Goal: Task Accomplishment & Management: Complete application form

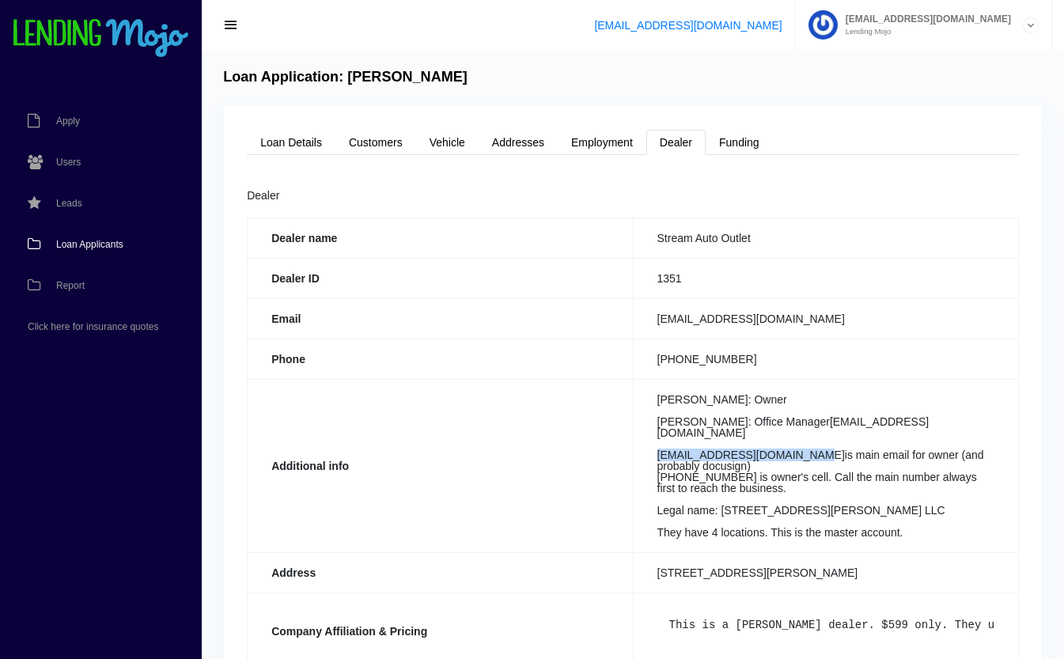
click at [85, 248] on span "Loan Applicants" at bounding box center [89, 244] width 67 height 9
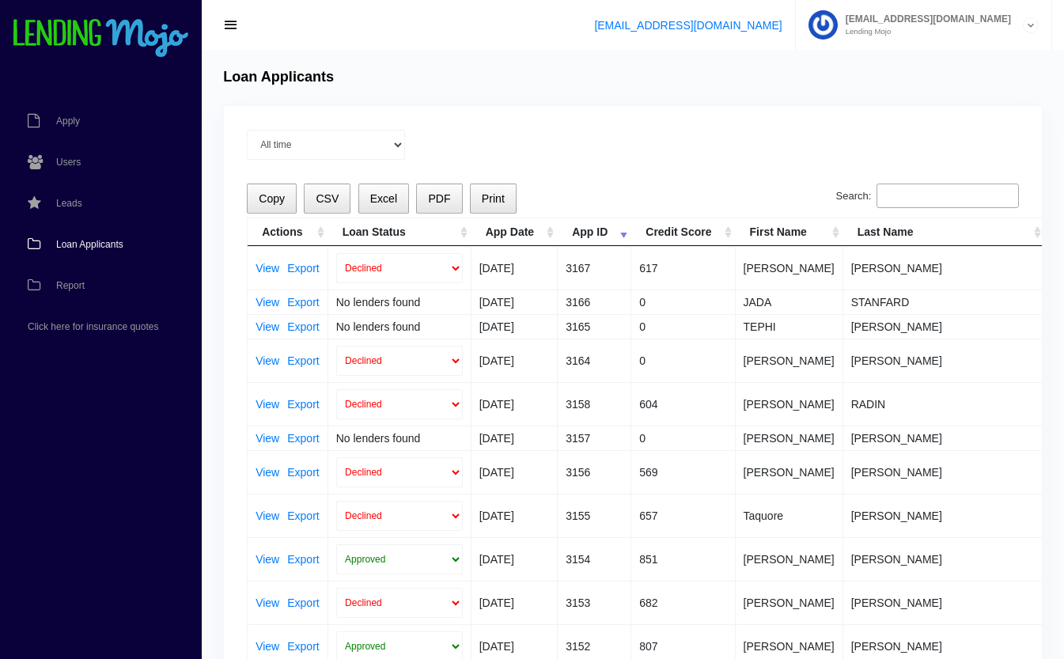
click at [925, 189] on input "Search:" at bounding box center [947, 195] width 142 height 25
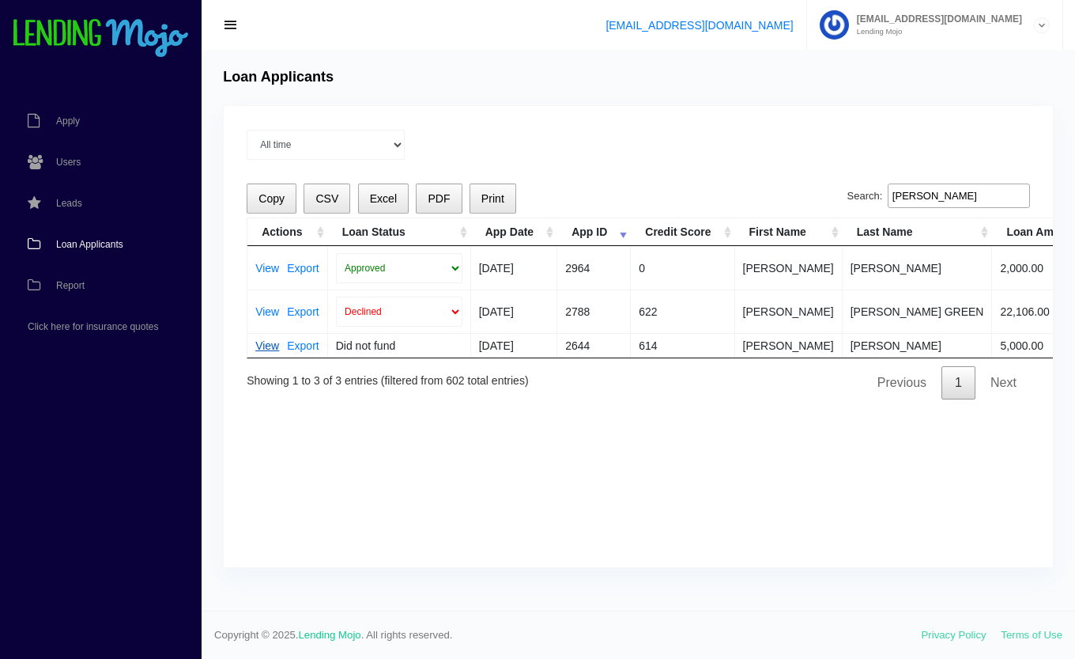
click at [266, 346] on link "View" at bounding box center [267, 345] width 24 height 11
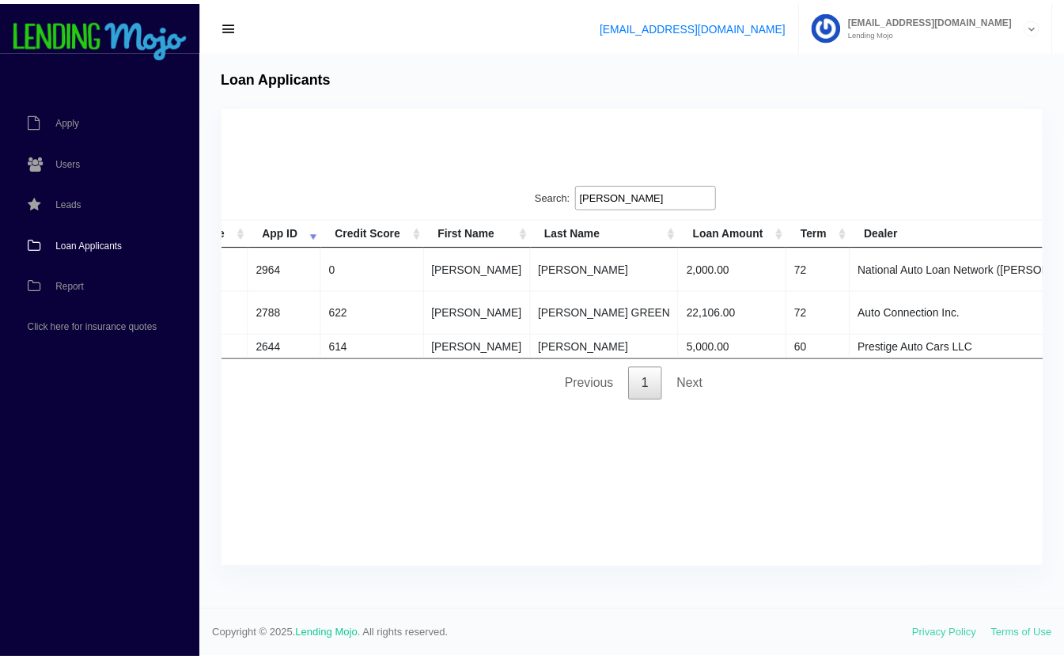
scroll to position [0, 533]
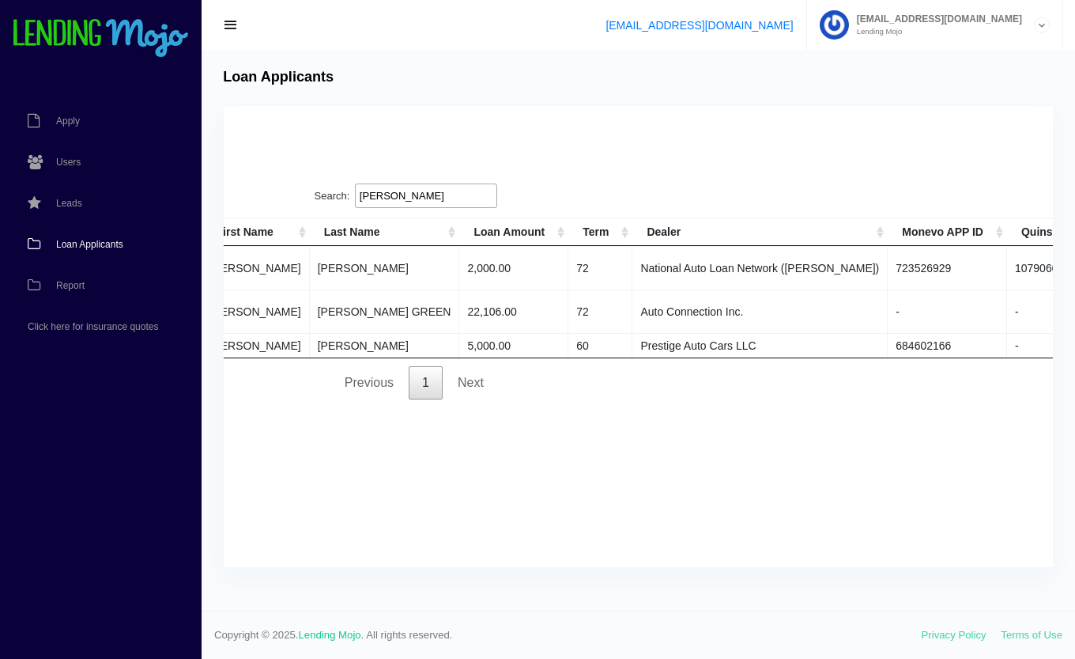
click at [459, 222] on th "Loan Amount" at bounding box center [513, 232] width 109 height 28
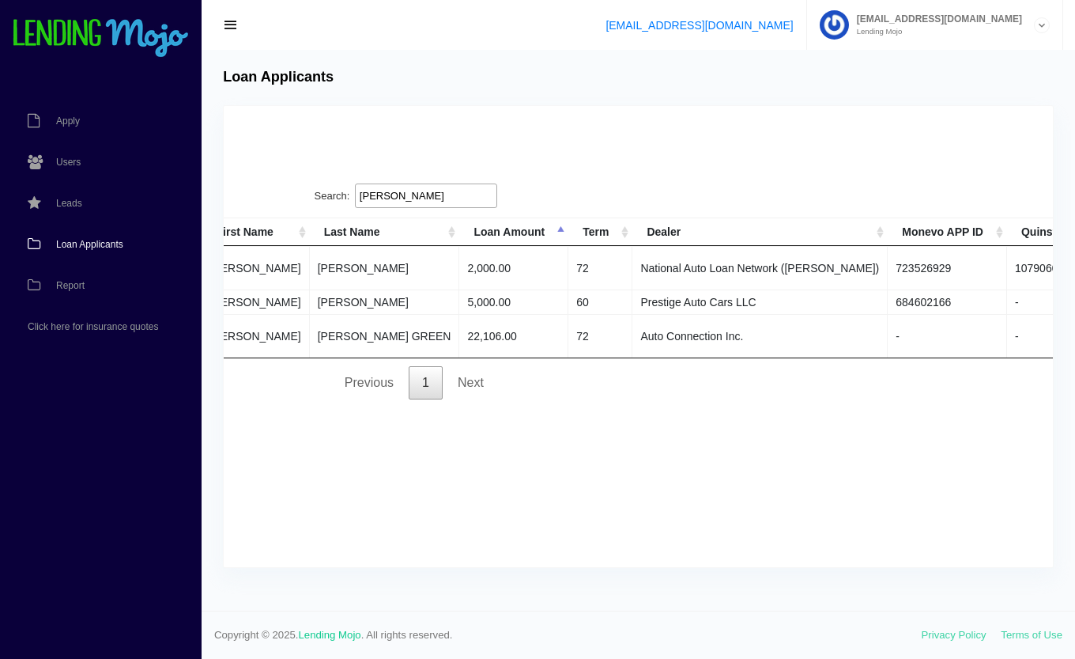
click at [450, 196] on input "michel" at bounding box center [426, 195] width 142 height 25
type input "m"
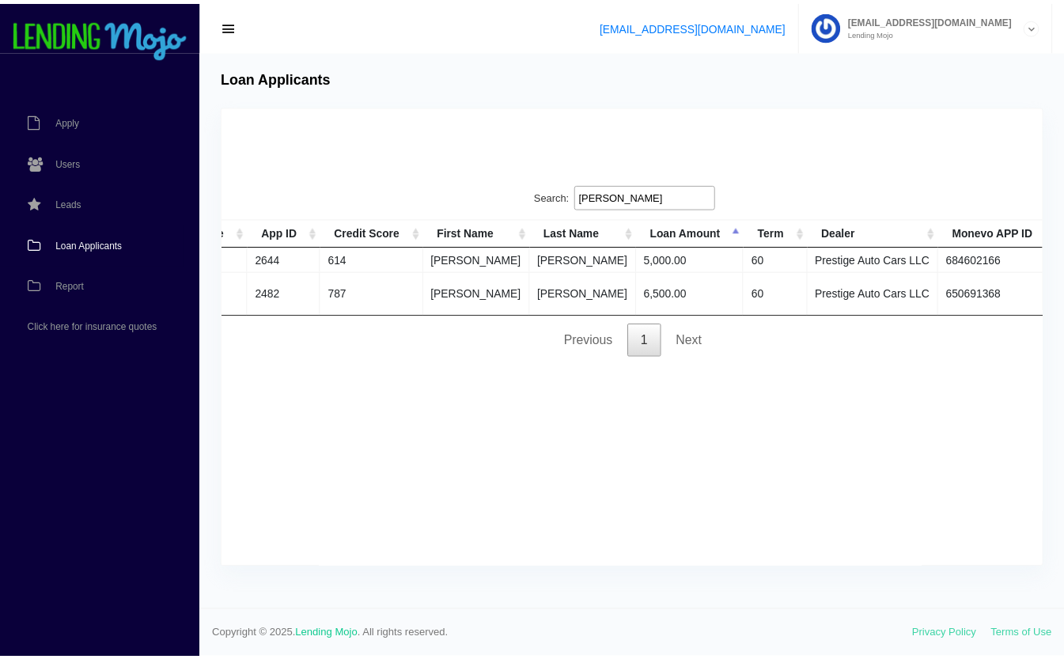
scroll to position [0, 0]
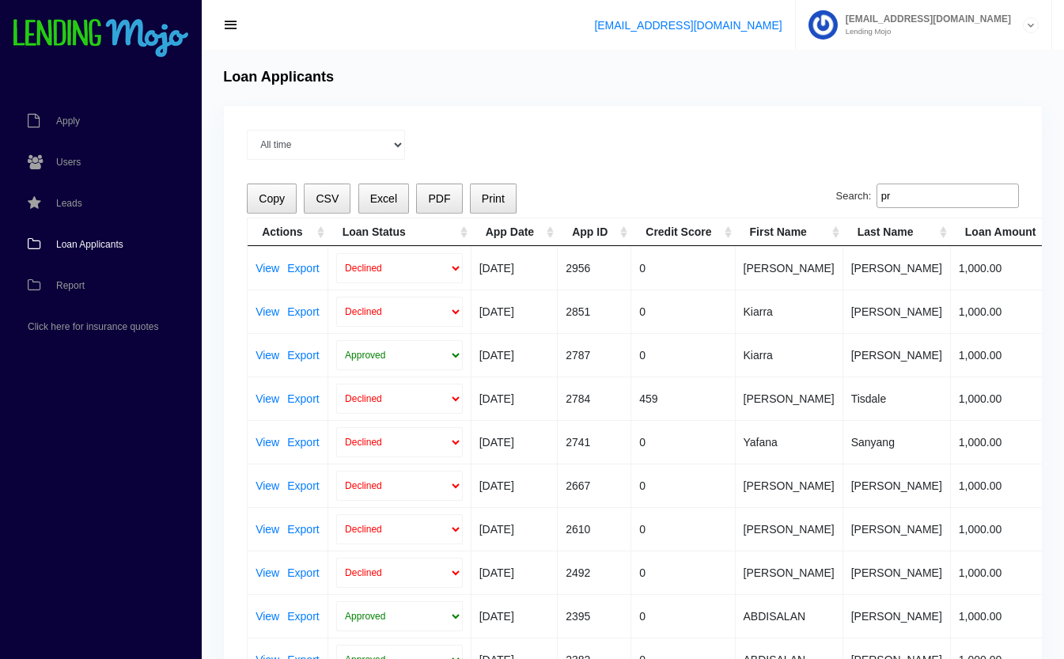
type input "p"
click at [76, 240] on span "Loan Applicants" at bounding box center [89, 244] width 67 height 9
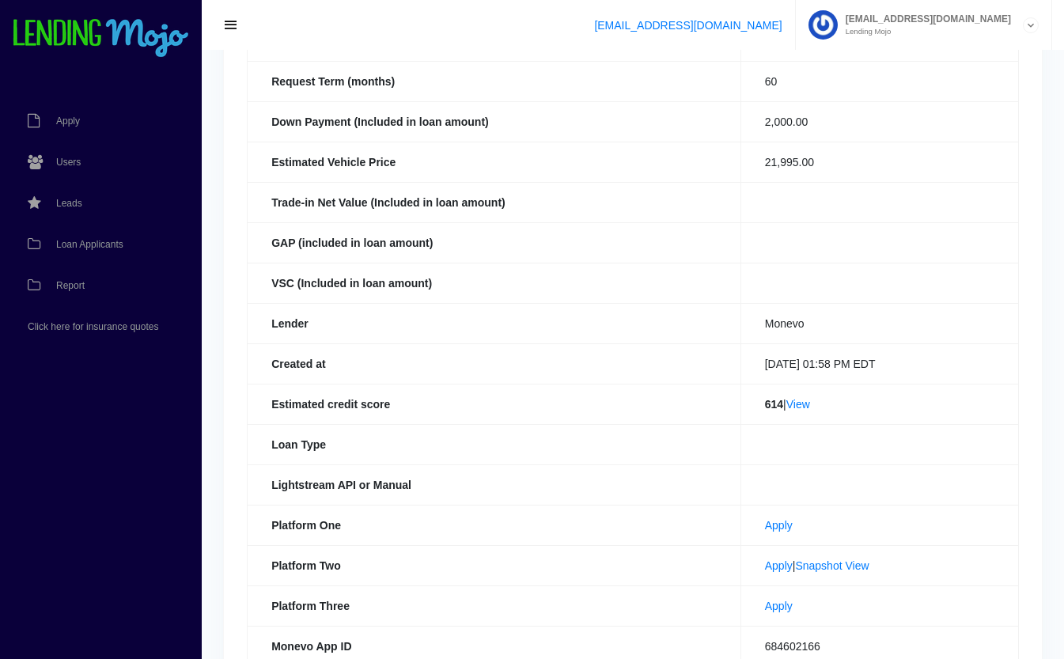
scroll to position [255, 0]
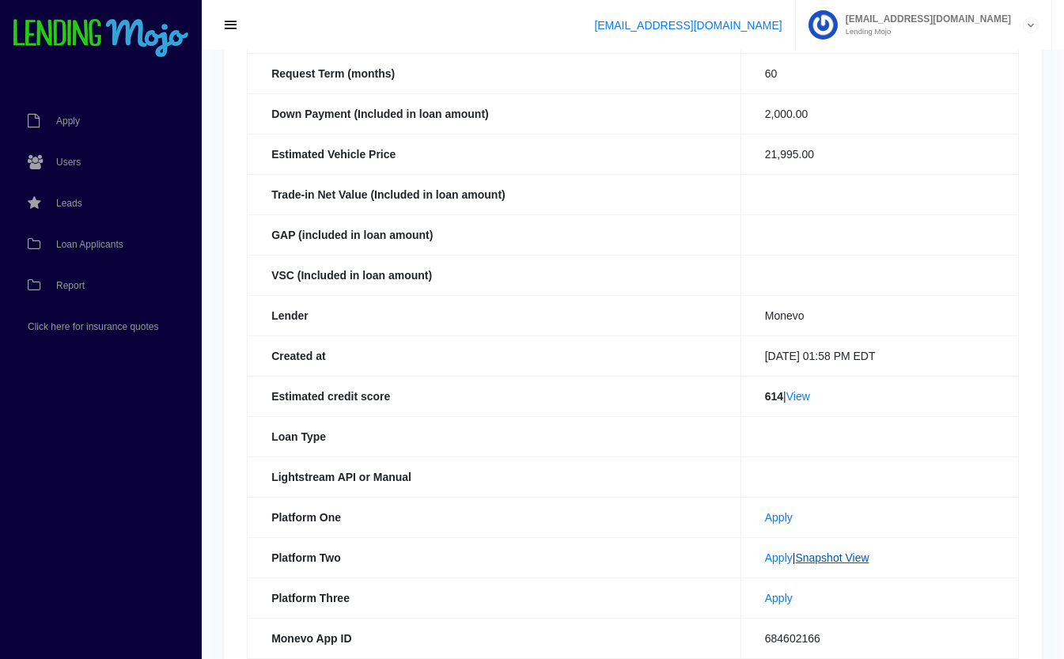
click at [846, 559] on link "Snapshot View" at bounding box center [832, 557] width 74 height 13
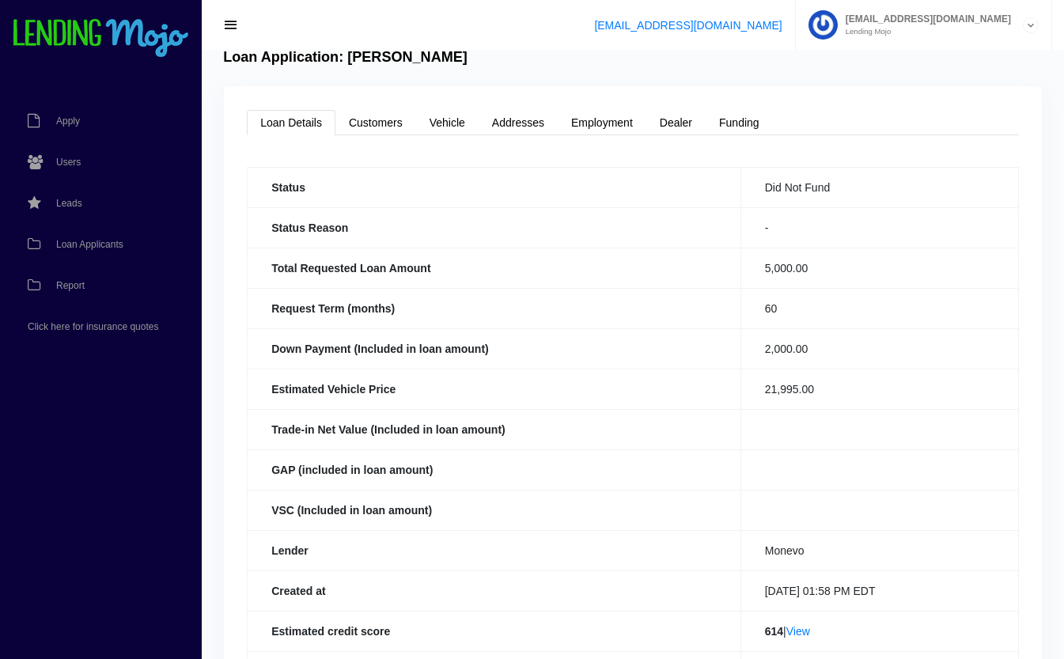
scroll to position [0, 0]
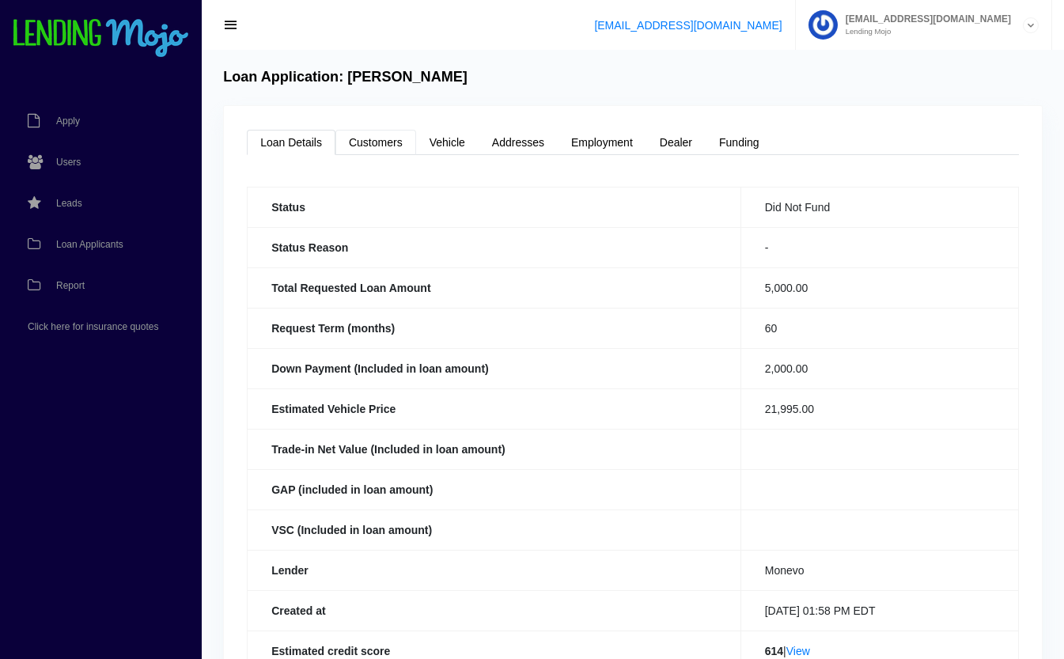
click at [384, 135] on link "Customers" at bounding box center [375, 142] width 81 height 25
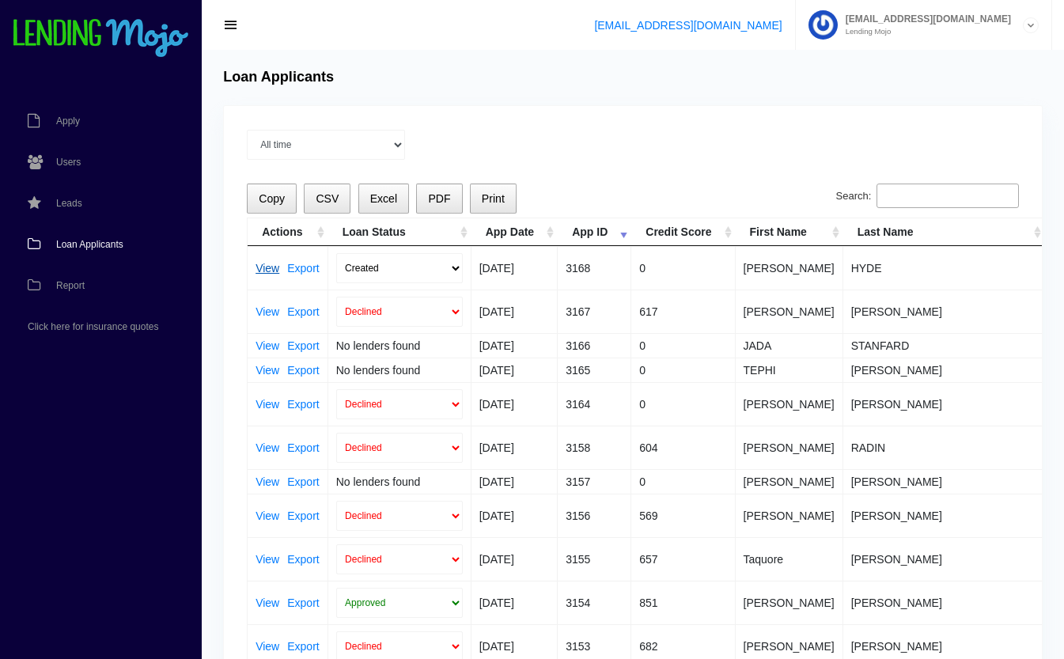
click at [264, 267] on link "View" at bounding box center [267, 268] width 24 height 11
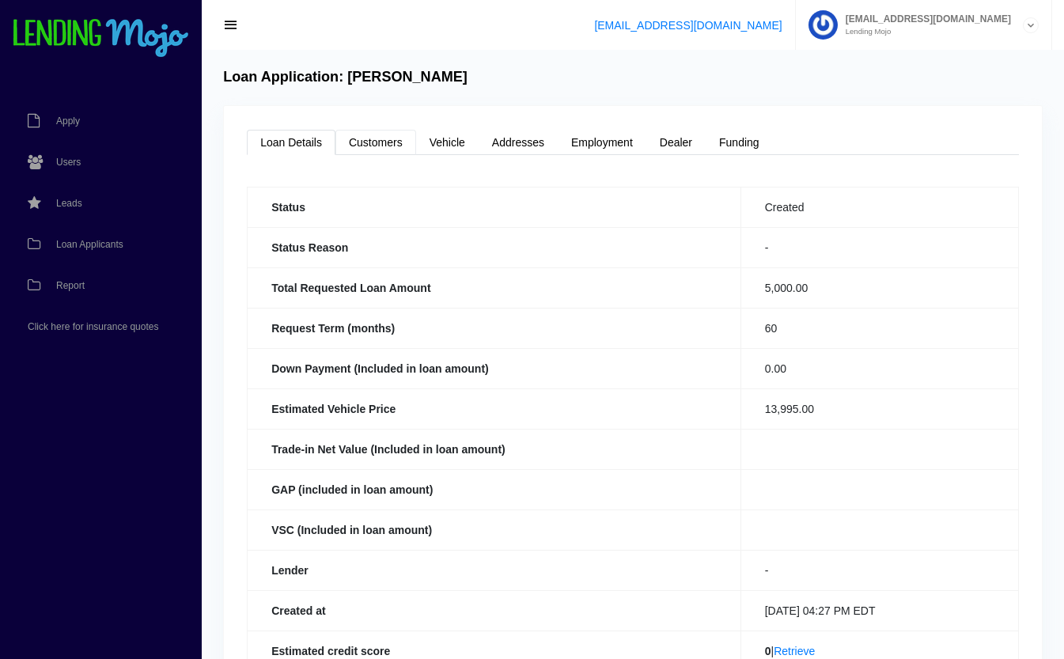
click at [367, 145] on link "Customers" at bounding box center [375, 142] width 81 height 25
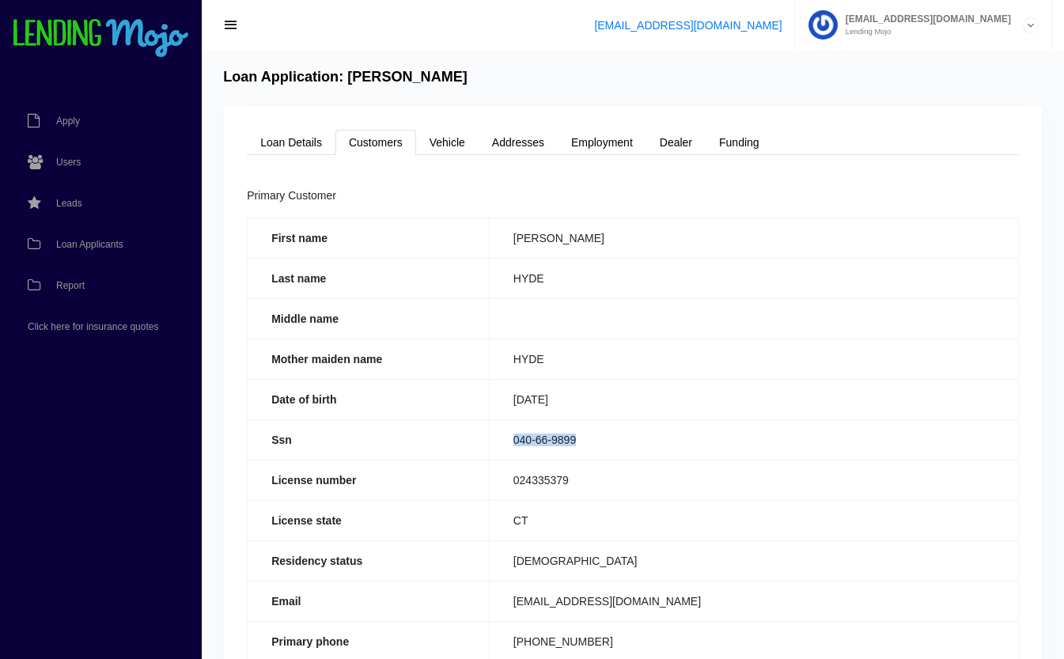
drag, startPoint x: 590, startPoint y: 444, endPoint x: 506, endPoint y: 439, distance: 84.0
click at [506, 439] on td "040-66-9899" at bounding box center [753, 439] width 529 height 40
copy td "040-66-9899"
click at [313, 153] on link "Loan Details" at bounding box center [291, 142] width 89 height 25
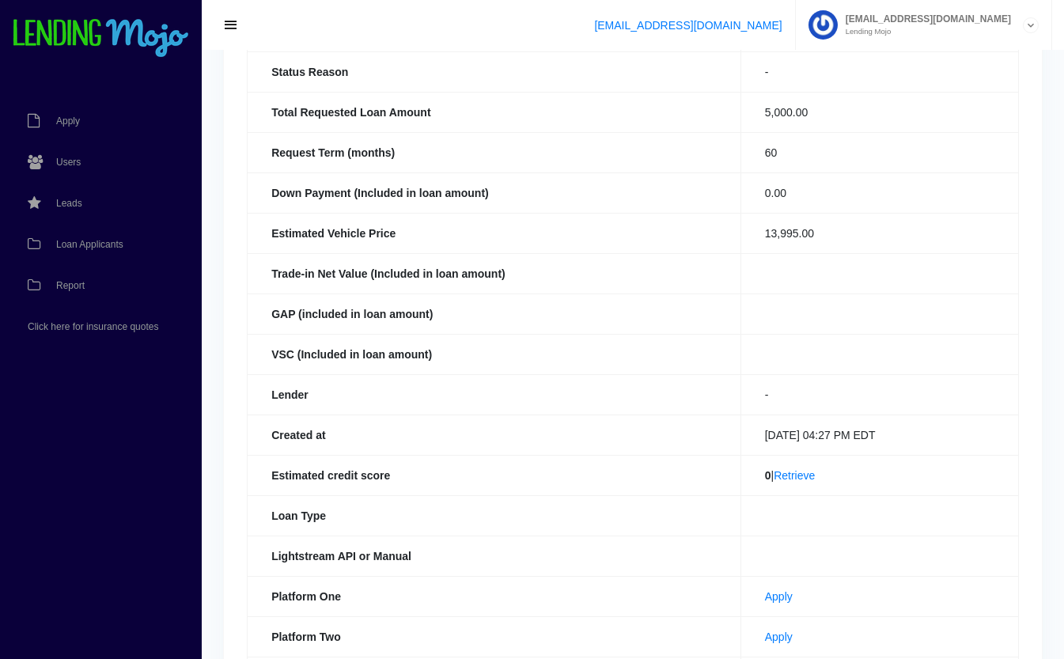
scroll to position [346, 0]
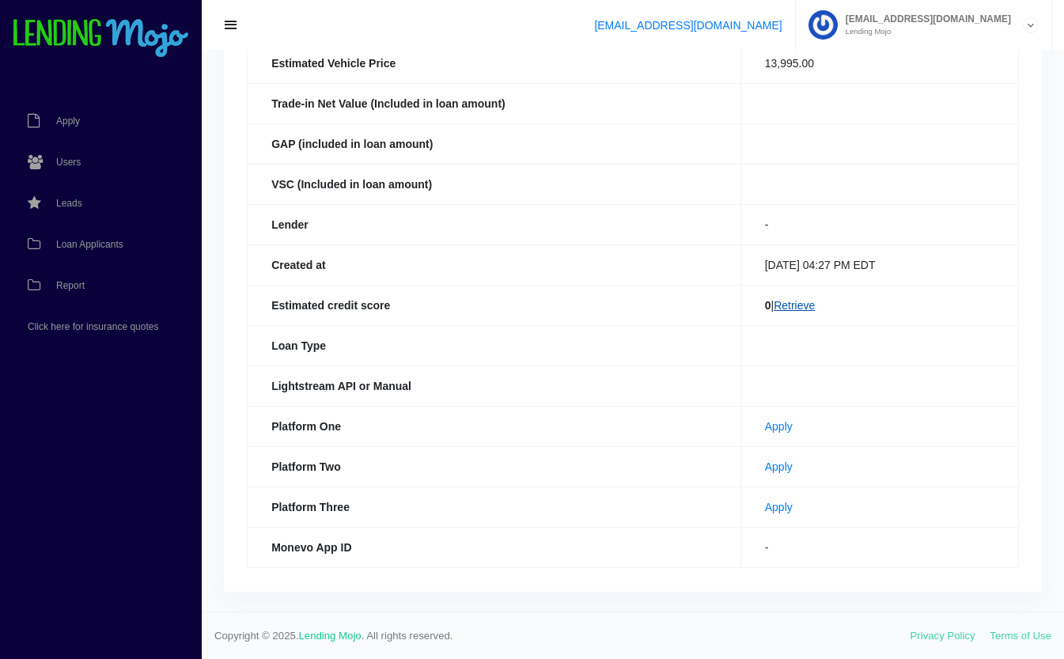
click at [799, 303] on link "Retrieve" at bounding box center [793, 305] width 41 height 13
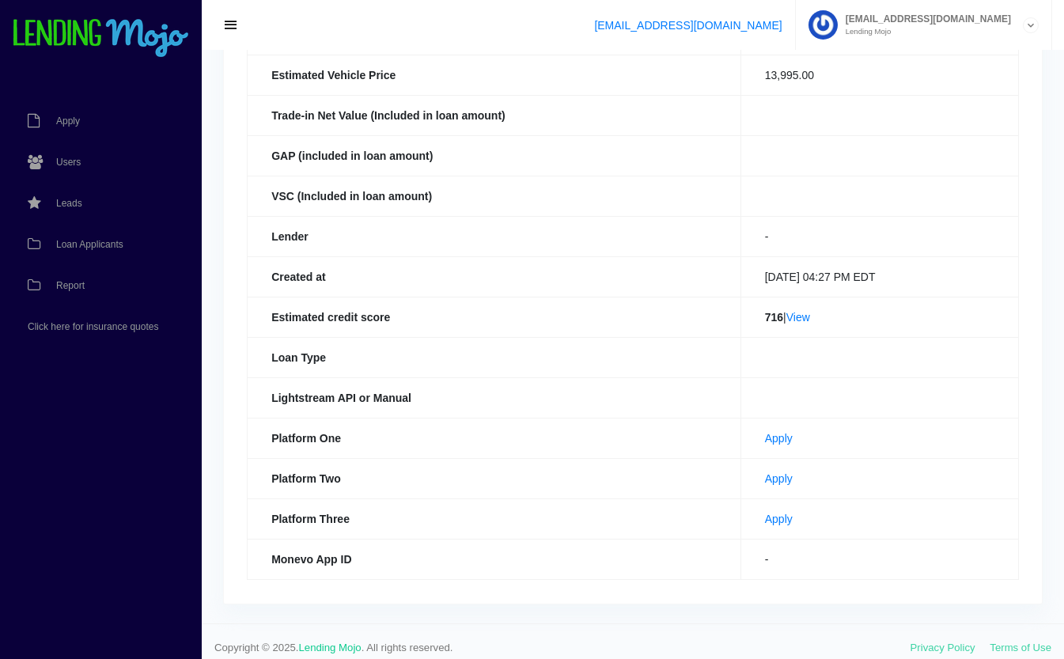
scroll to position [346, 0]
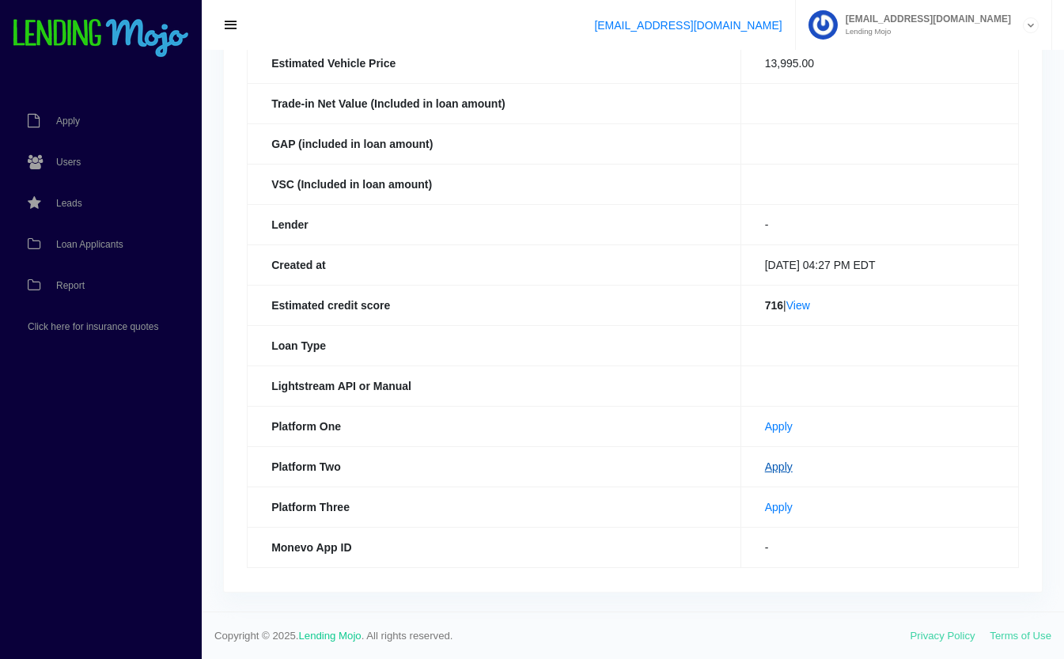
click at [765, 463] on link "Apply" at bounding box center [779, 466] width 28 height 13
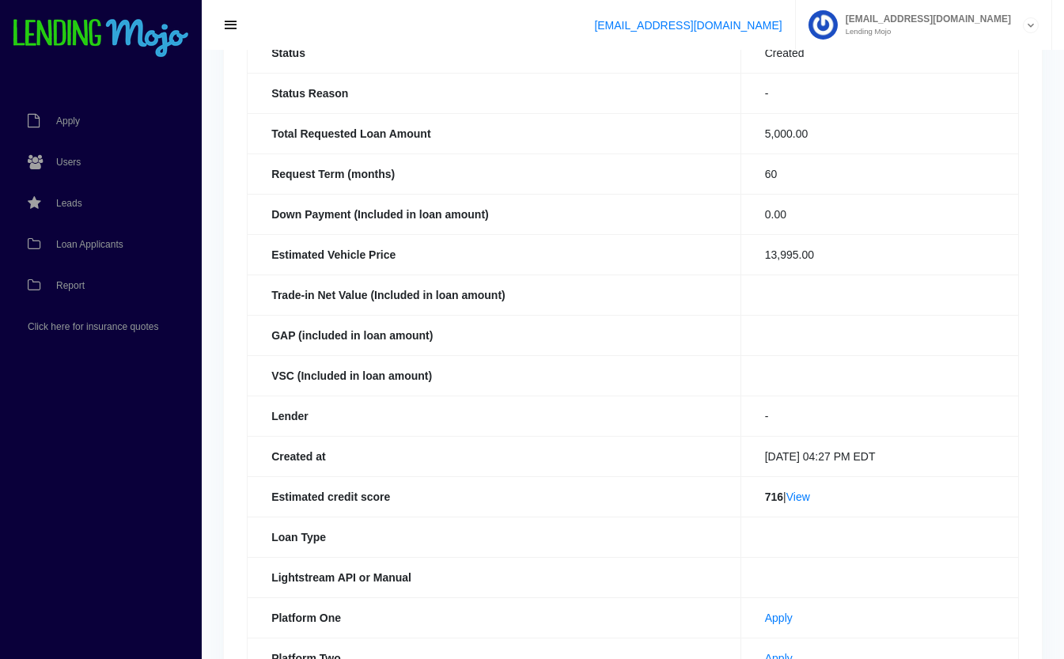
scroll to position [0, 0]
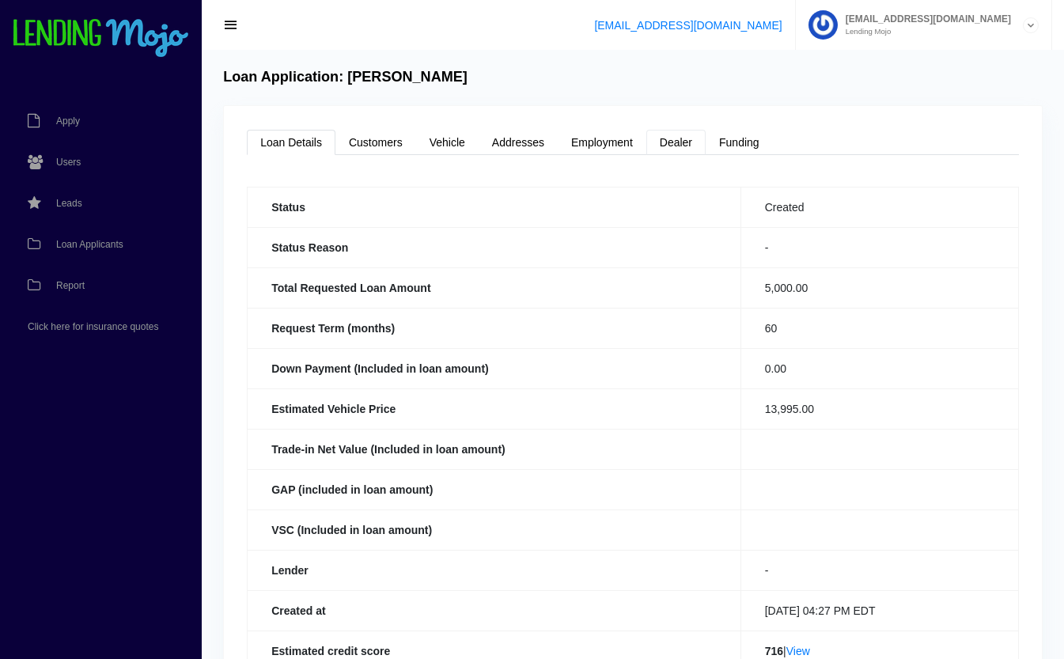
click at [687, 149] on link "Dealer" at bounding box center [675, 142] width 59 height 25
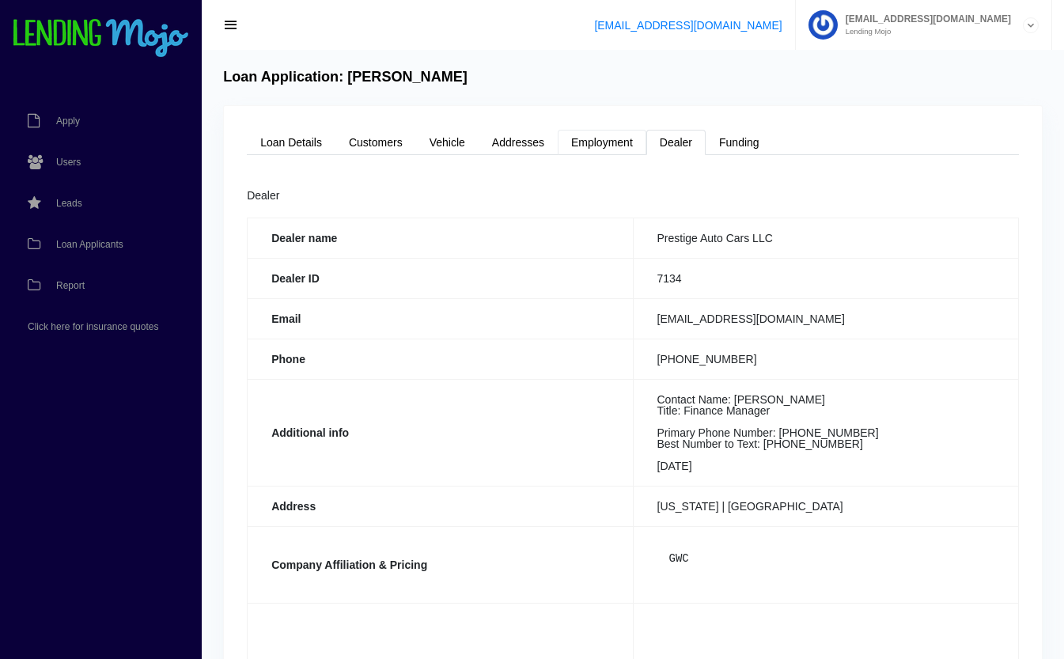
click at [629, 138] on link "Employment" at bounding box center [601, 142] width 89 height 25
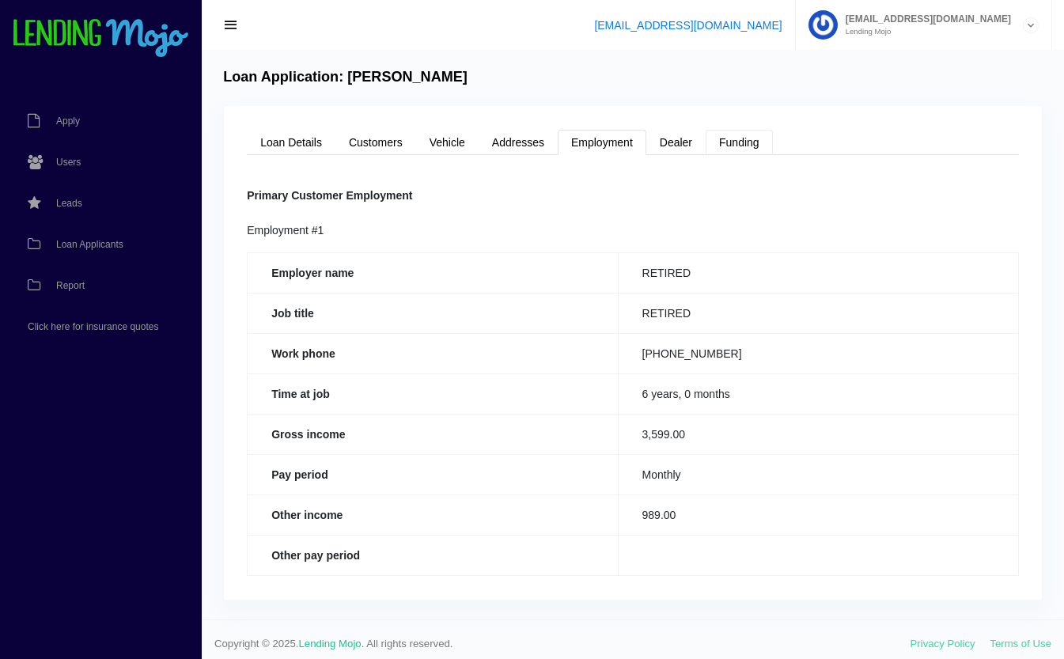
click at [754, 149] on link "Funding" at bounding box center [738, 142] width 67 height 25
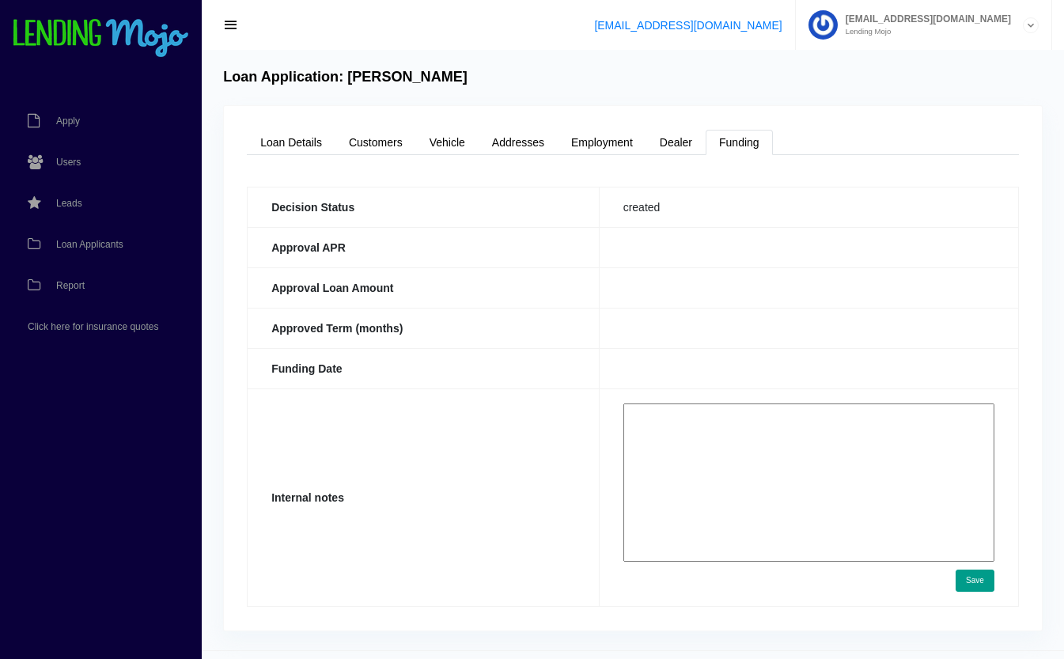
click at [728, 459] on textarea at bounding box center [808, 482] width 371 height 158
paste textarea "https://app.monevo.us/result/c10811d70a0779643eed21add7bf8d3c"
type textarea "https://app.monevo.us/result/c10811d70a0779643eed21add7bf8d3c"
click at [977, 584] on button "Save" at bounding box center [974, 580] width 39 height 22
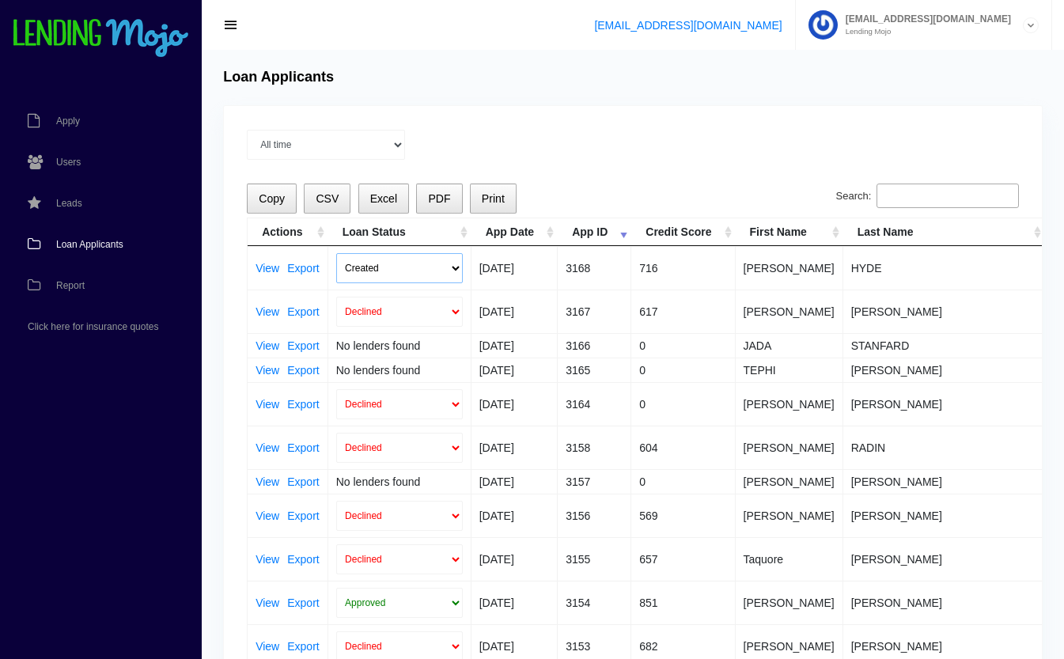
click at [353, 267] on select "Created Submitted" at bounding box center [399, 268] width 127 height 30
select select "submitted"
click at [336, 253] on select "Created Submitted" at bounding box center [399, 268] width 127 height 30
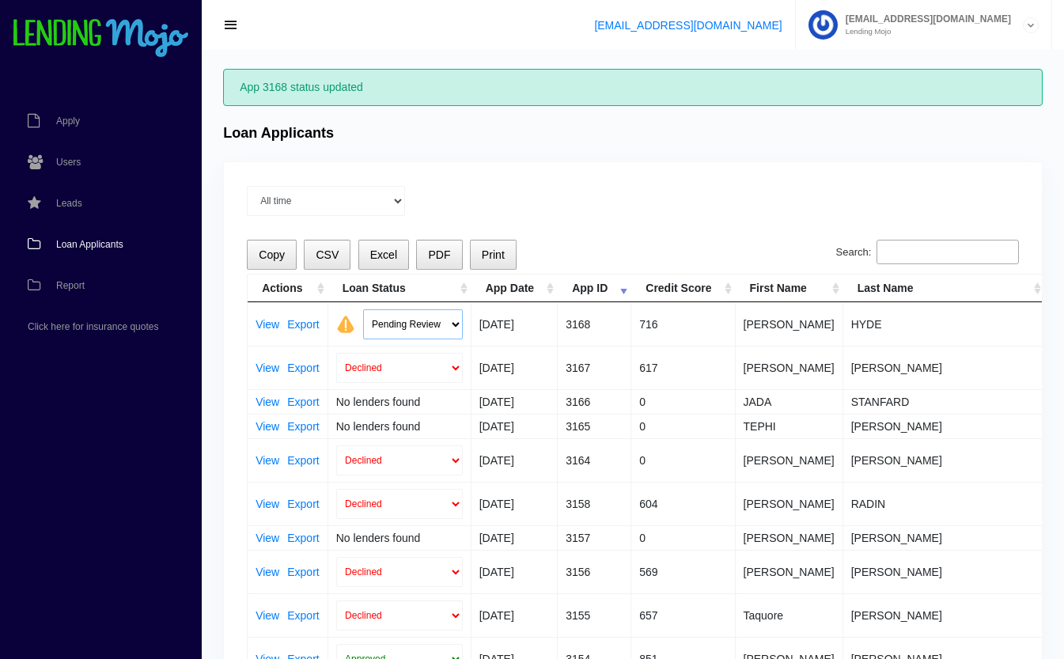
click at [423, 322] on select "Pending Review Approve Decline Unqualified" at bounding box center [413, 324] width 100 height 30
select select "approved"
click at [363, 309] on select "Pending Review Approve Decline Unqualified" at bounding box center [413, 324] width 100 height 30
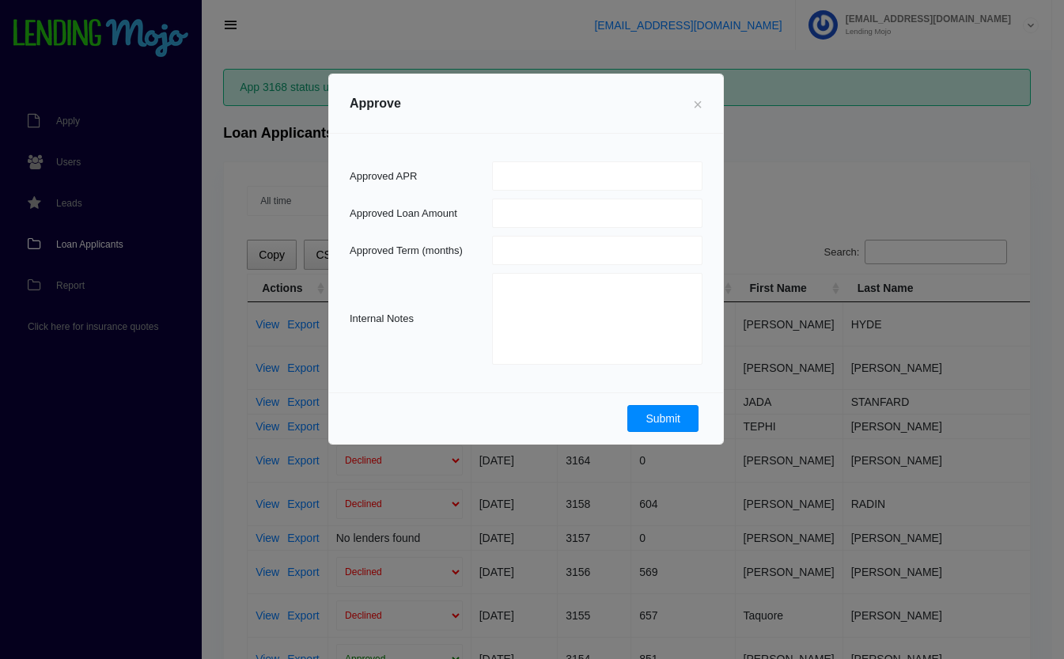
click at [653, 423] on button "Submit" at bounding box center [662, 418] width 71 height 27
